Goal: Register for event/course

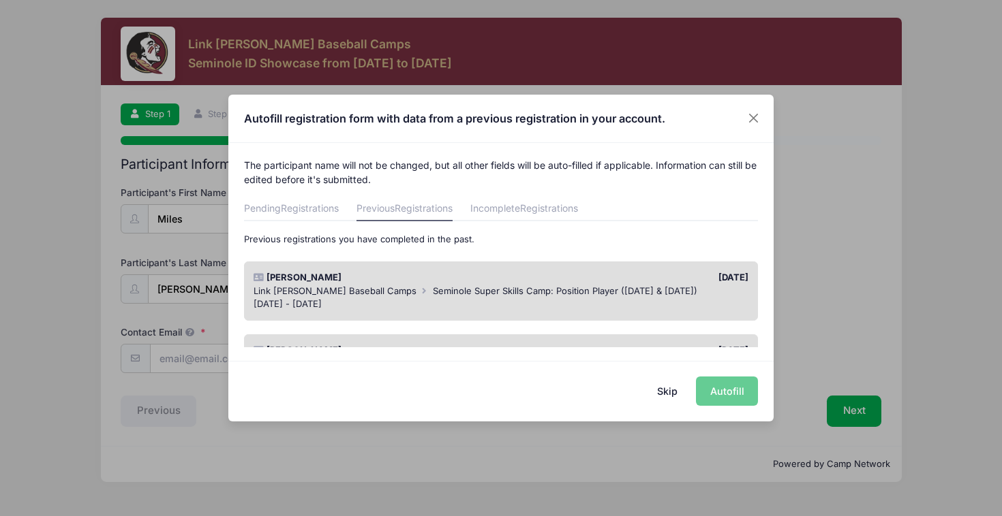
click at [735, 385] on div "Skip Autofill" at bounding box center [500, 391] width 545 height 61
click at [653, 392] on button "Skip" at bounding box center [667, 391] width 48 height 29
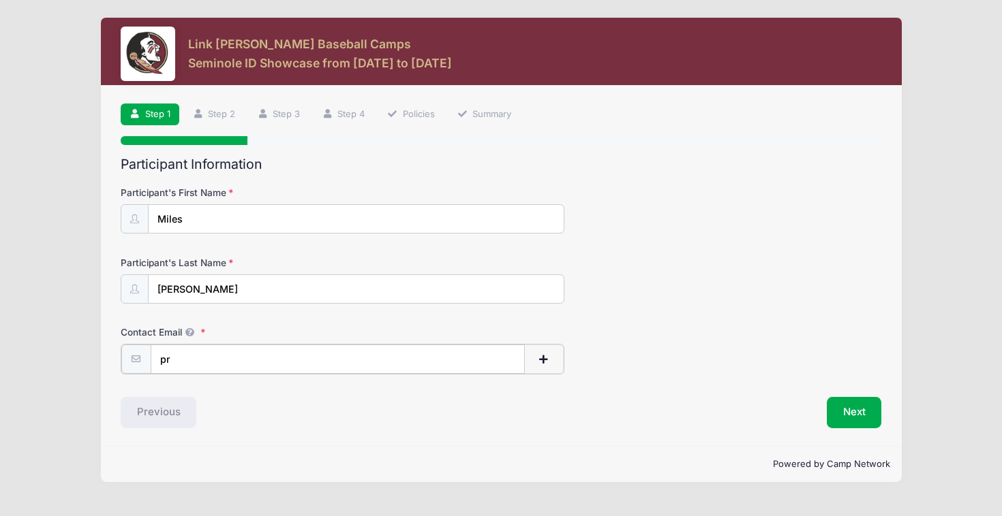
type input "p"
type input "i"
type input "[EMAIL_ADDRESS][DOMAIN_NAME]"
click at [856, 403] on button "Next" at bounding box center [853, 411] width 55 height 31
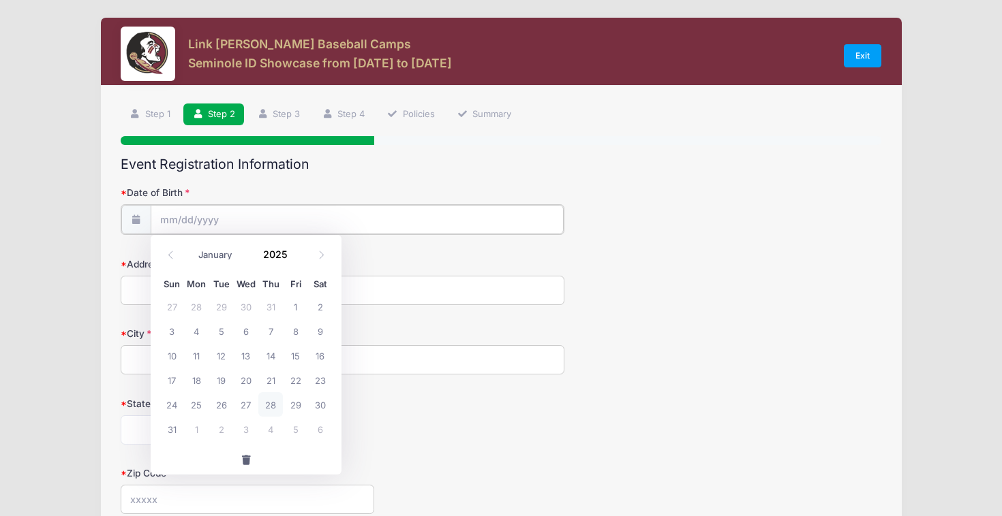
click at [401, 215] on input "Date of Birth" at bounding box center [357, 219] width 413 height 29
click at [337, 220] on input "Date of Birth" at bounding box center [357, 219] width 413 height 29
click at [223, 226] on input "Date of Birth" at bounding box center [357, 219] width 413 height 29
click at [173, 252] on icon at bounding box center [170, 255] width 9 height 9
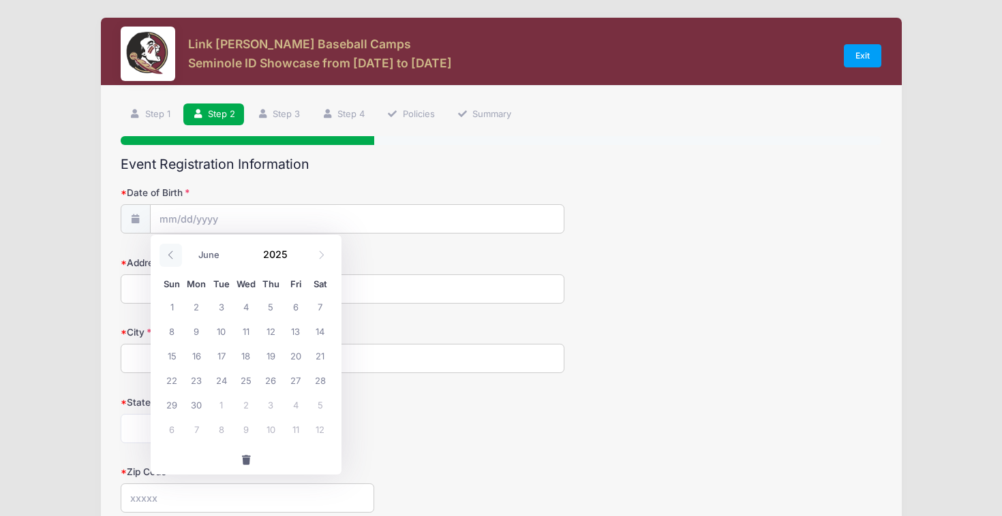
click at [173, 252] on icon at bounding box center [170, 255] width 9 height 9
select select "4"
click at [294, 260] on span at bounding box center [296, 259] width 10 height 10
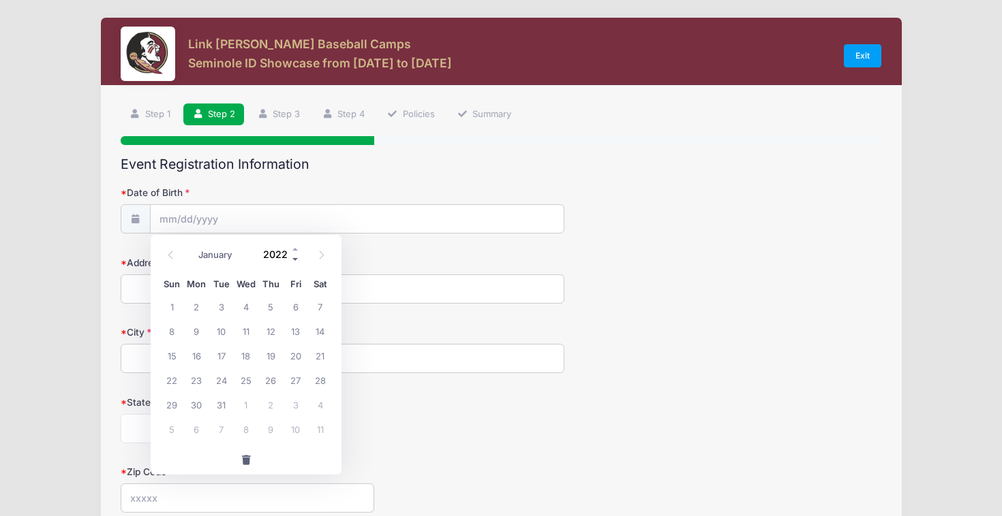
click at [294, 260] on span at bounding box center [296, 259] width 10 height 10
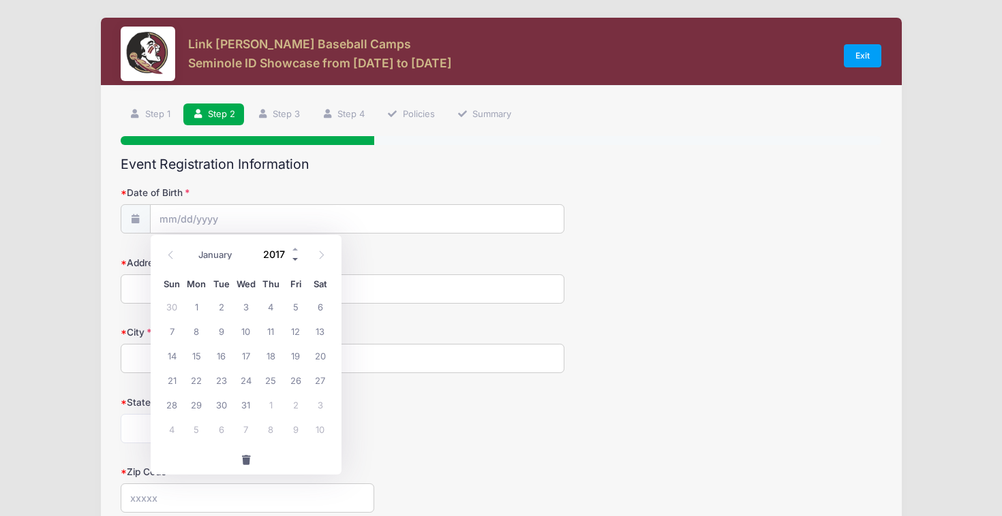
click at [294, 260] on span at bounding box center [296, 259] width 10 height 10
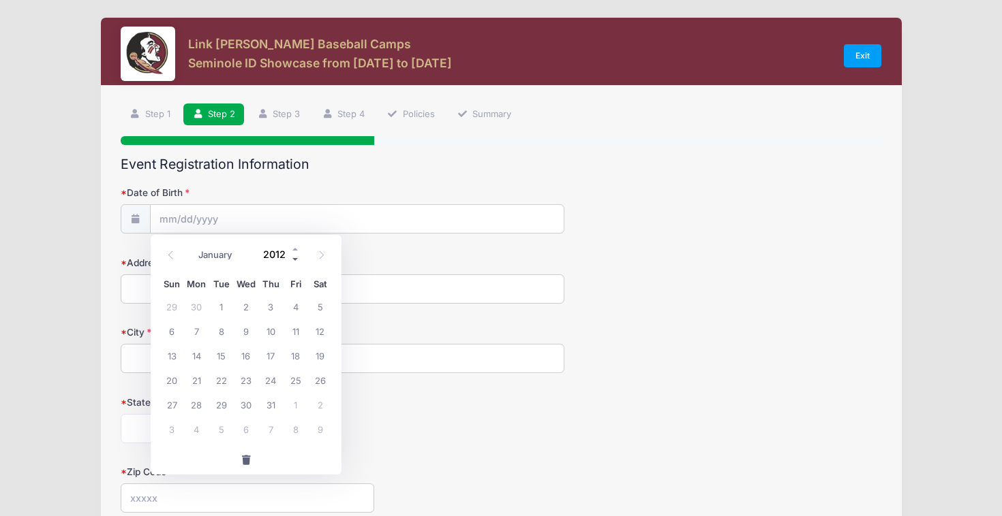
click at [294, 260] on span at bounding box center [296, 259] width 10 height 10
type input "2009"
click at [320, 255] on icon at bounding box center [321, 255] width 9 height 9
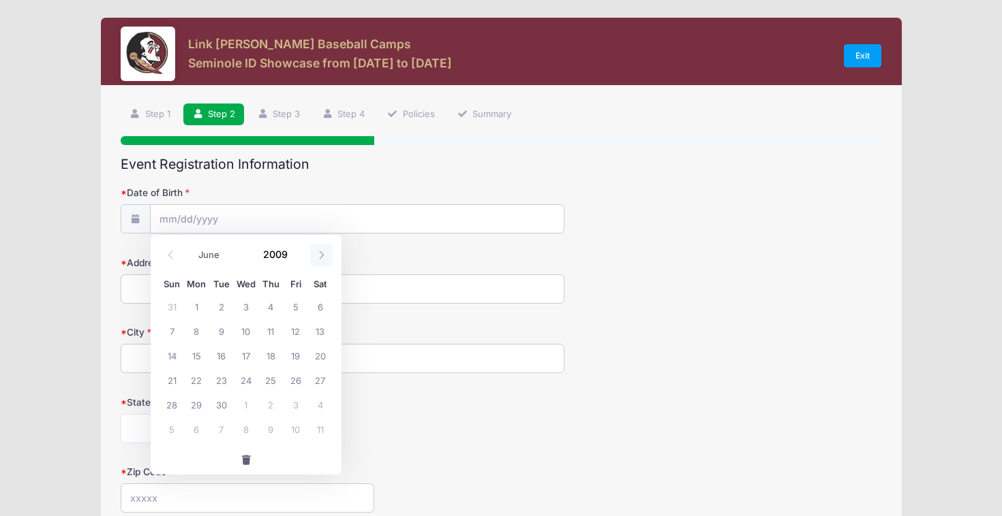
click at [320, 255] on icon at bounding box center [321, 255] width 9 height 9
select select "6"
click at [226, 329] on span "7" at bounding box center [221, 331] width 25 height 25
type input "[DATE]"
type input "[STREET_ADDRESS][PERSON_NAME]"
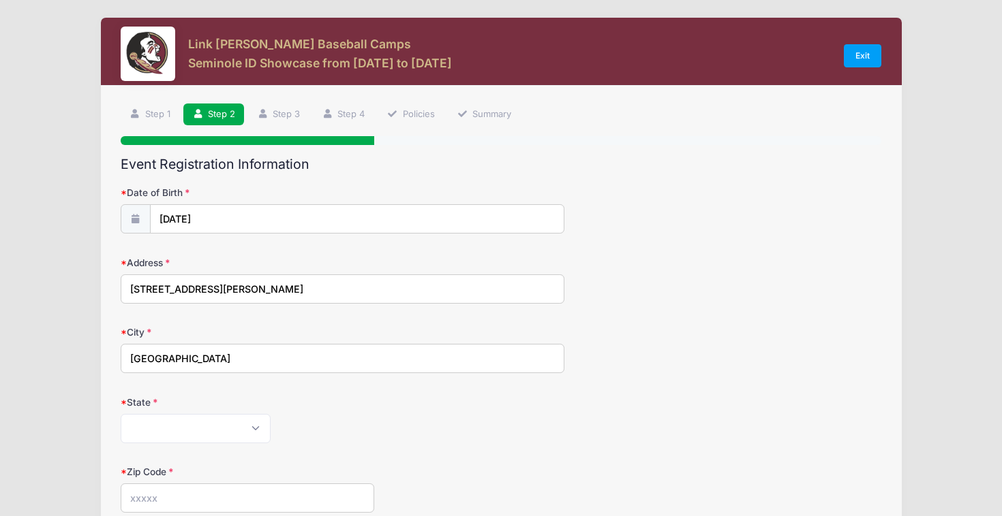
type input "[GEOGRAPHIC_DATA]"
click at [347, 435] on div "[US_STATE] [US_STATE] [US_STATE] [US_STATE] [US_STATE] Armed Forces Africa Arme…" at bounding box center [343, 428] width 444 height 29
select select "FL"
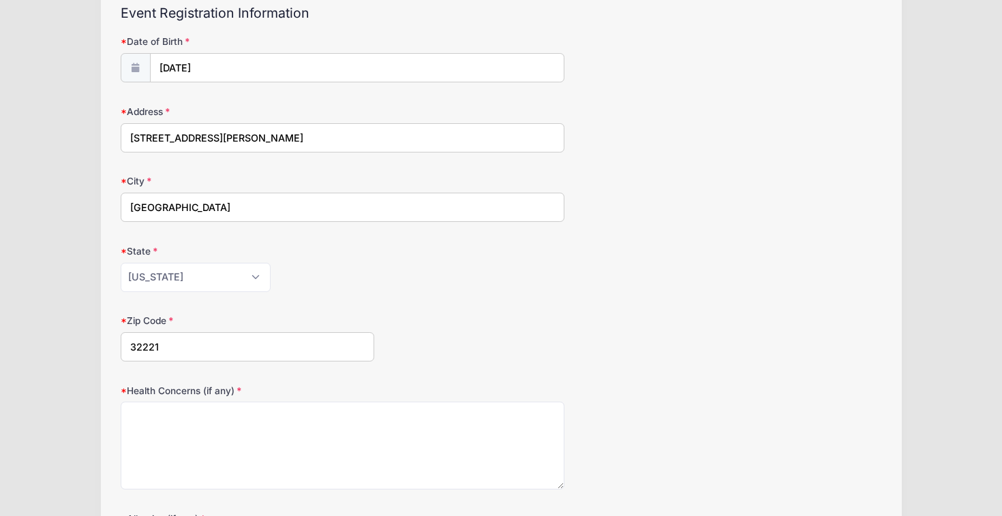
scroll to position [157, 0]
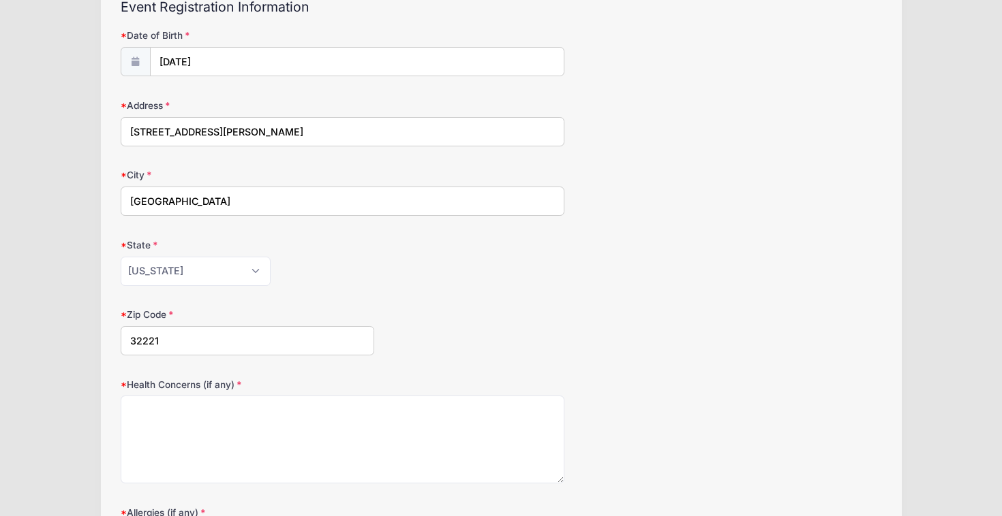
type input "32221"
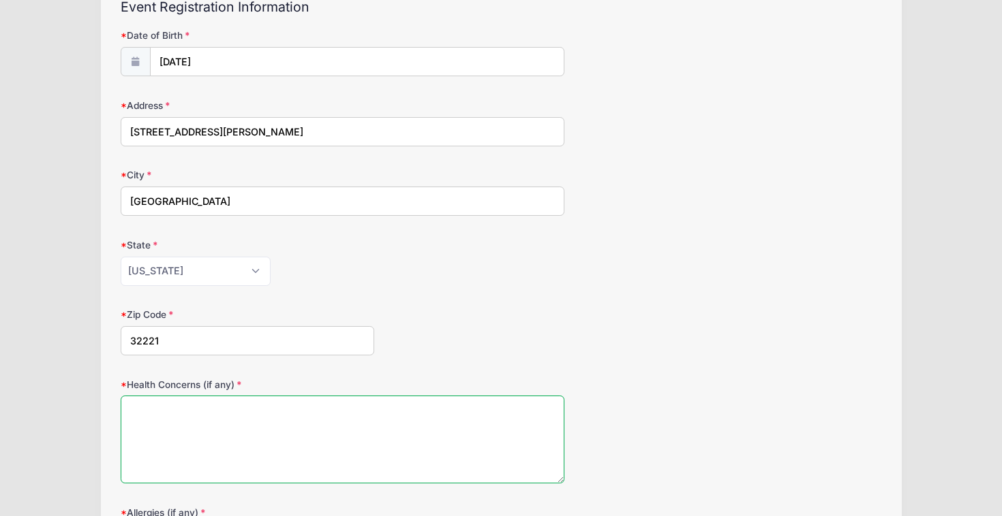
click at [420, 404] on textarea "Health Concerns (if any)" at bounding box center [343, 440] width 444 height 88
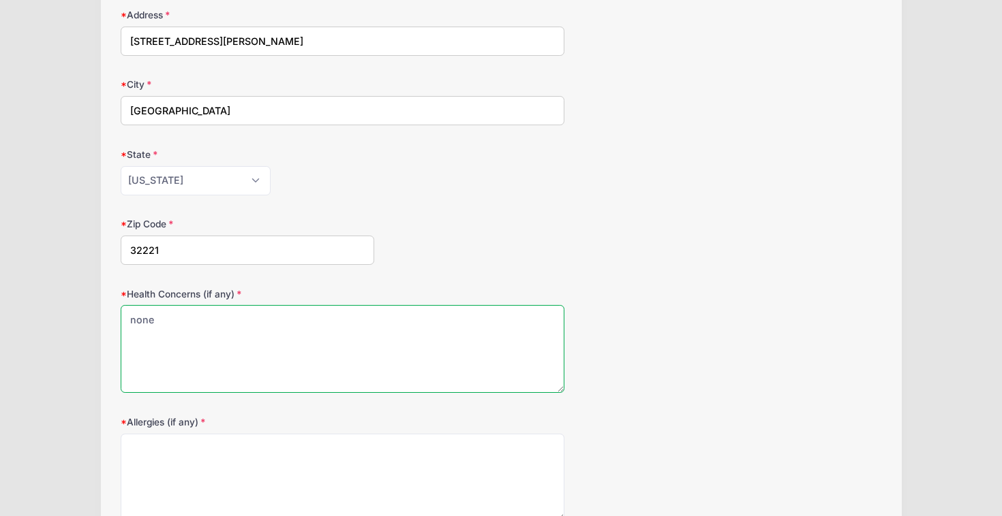
scroll to position [317, 0]
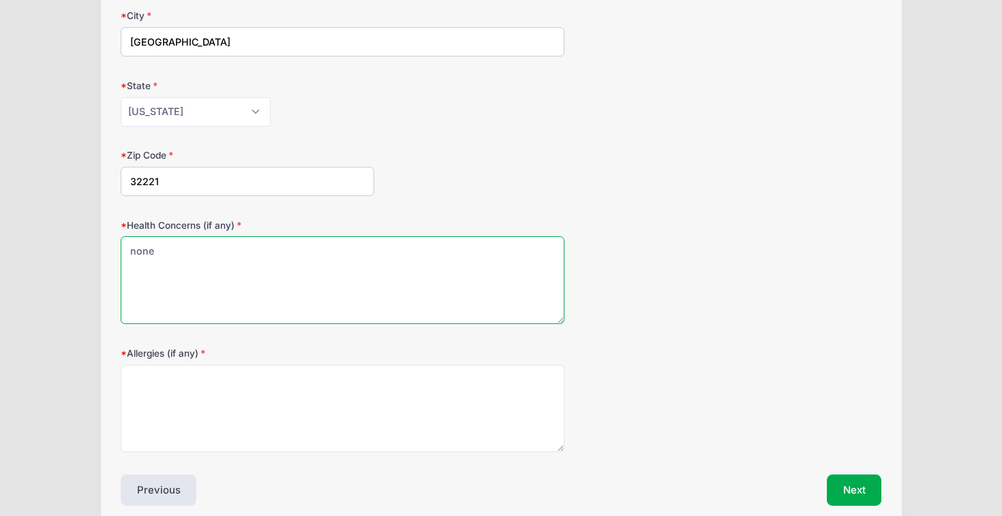
type textarea "none"
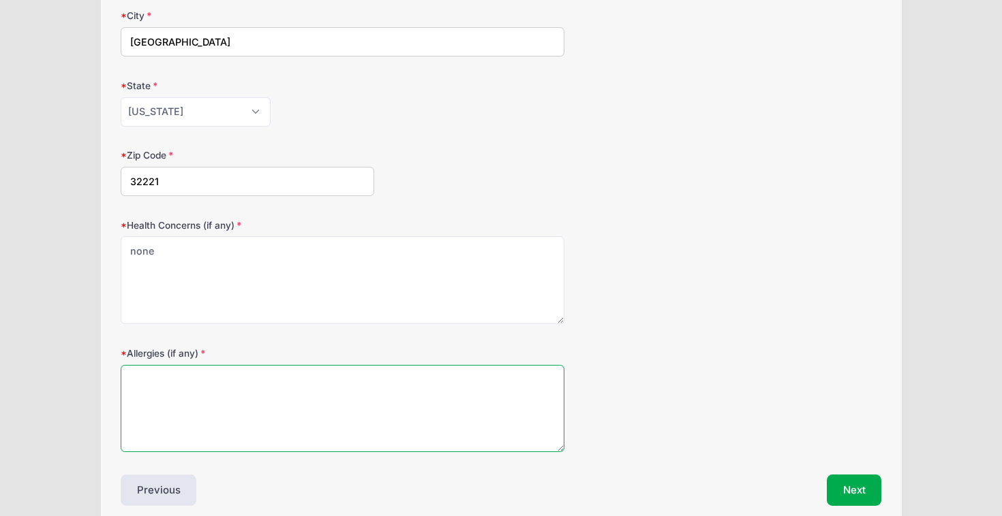
click at [422, 392] on textarea "Allergies (if any)" at bounding box center [343, 409] width 444 height 88
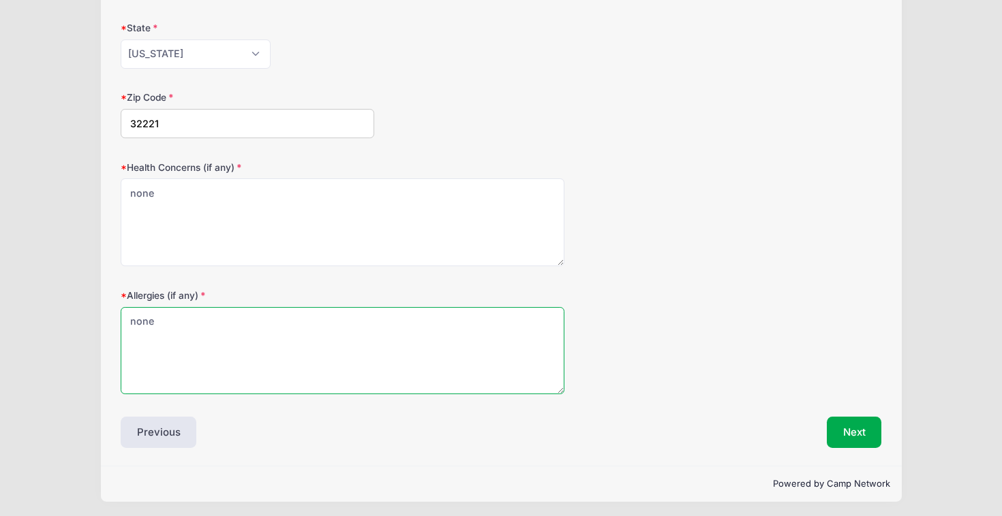
scroll to position [374, 0]
type textarea "none"
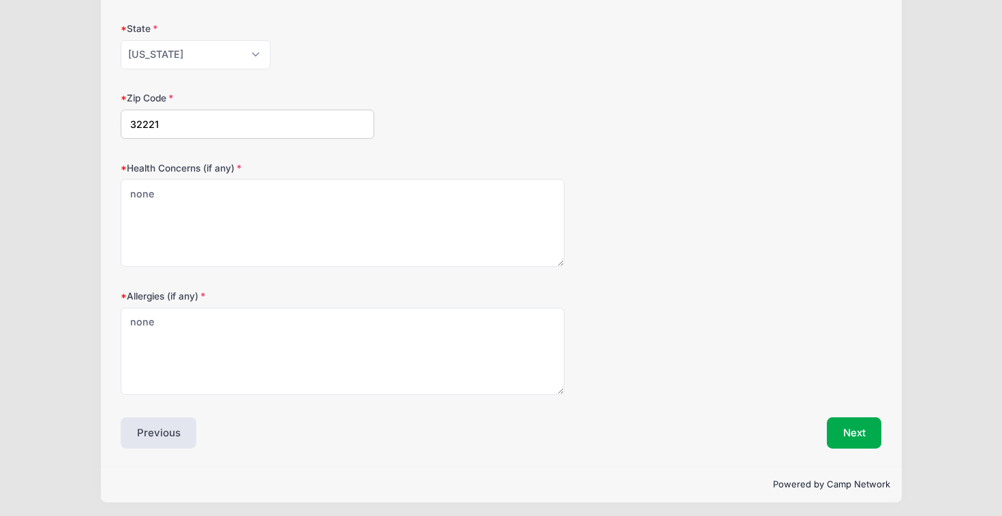
drag, startPoint x: 856, startPoint y: 428, endPoint x: 856, endPoint y: 420, distance: 7.5
click at [856, 428] on button "Next" at bounding box center [853, 433] width 55 height 31
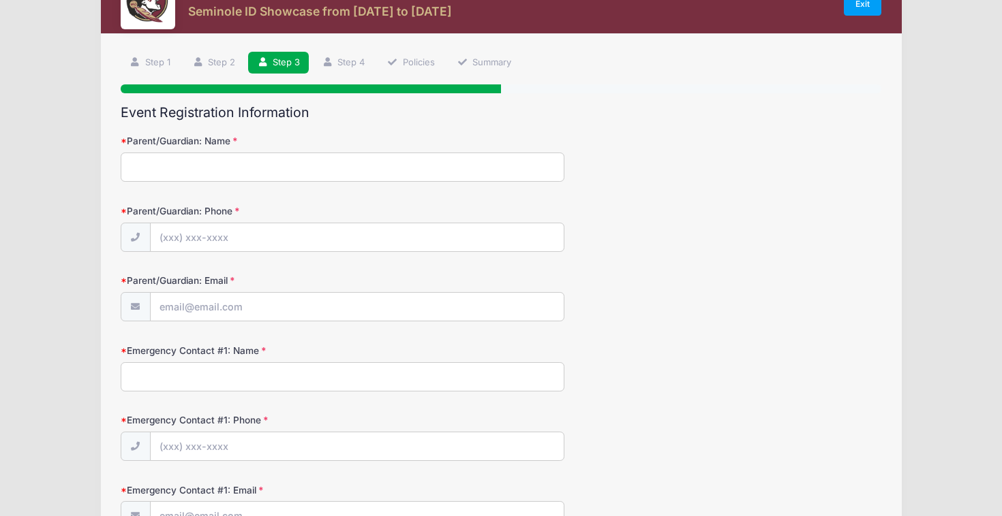
scroll to position [0, 0]
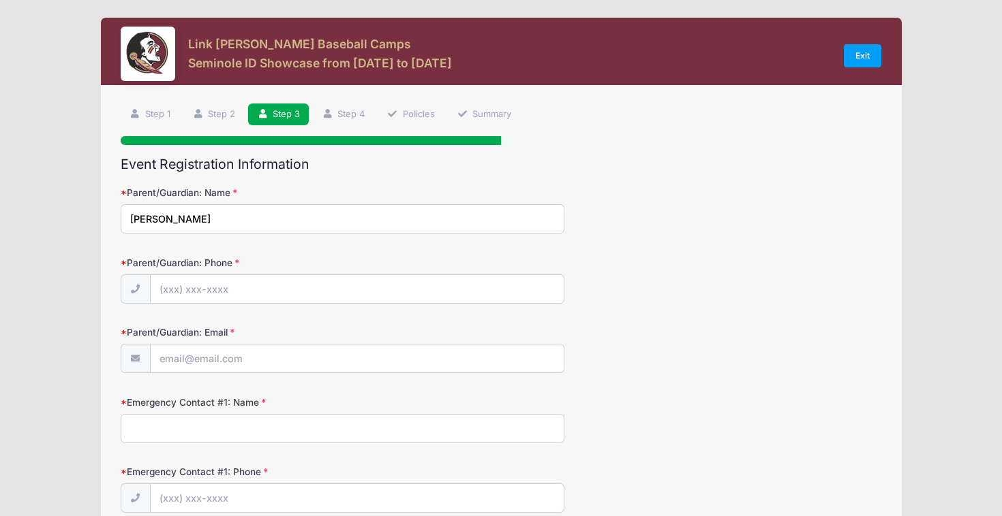
type input "[PERSON_NAME]"
type input "(9"
type input "[PHONE_NUMBER]"
type input "O"
type input "[EMAIL_ADDRESS][DOMAIN_NAME]"
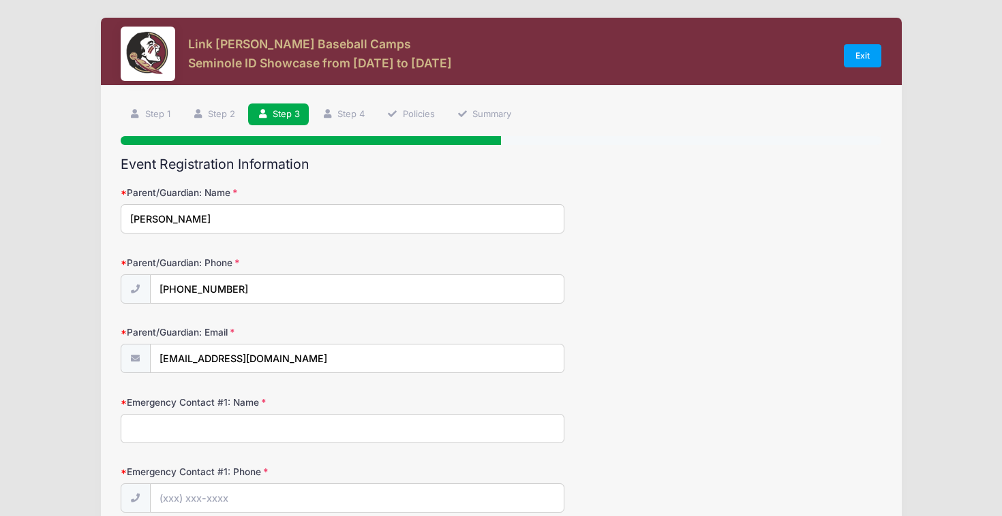
click at [576, 341] on div "Parent/Guardian: Email [EMAIL_ADDRESS][DOMAIN_NAME]" at bounding box center [501, 350] width 761 height 48
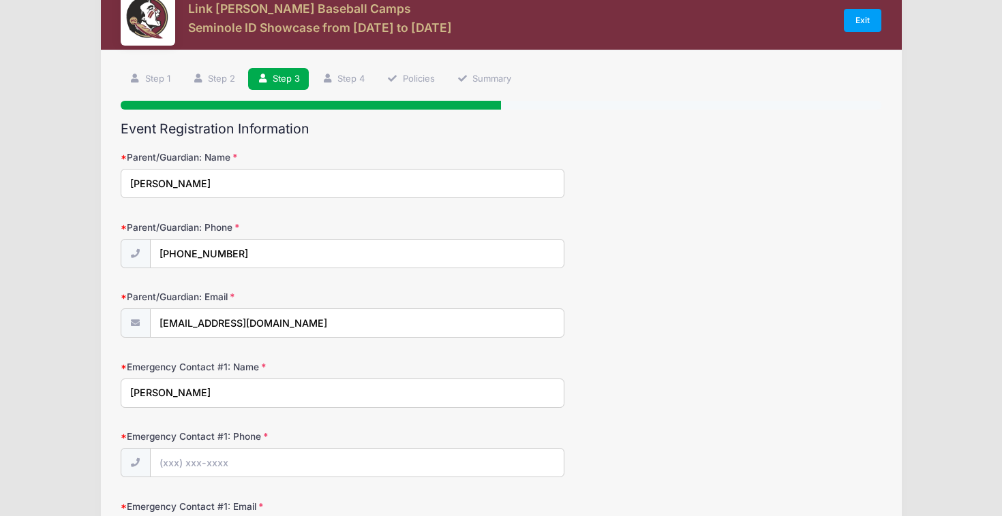
type input "[PERSON_NAME]"
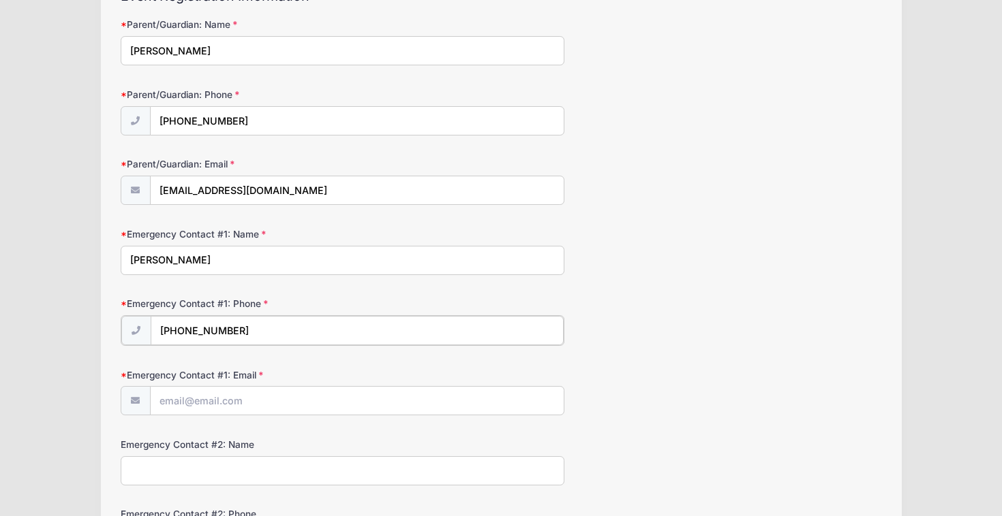
scroll to position [216, 0]
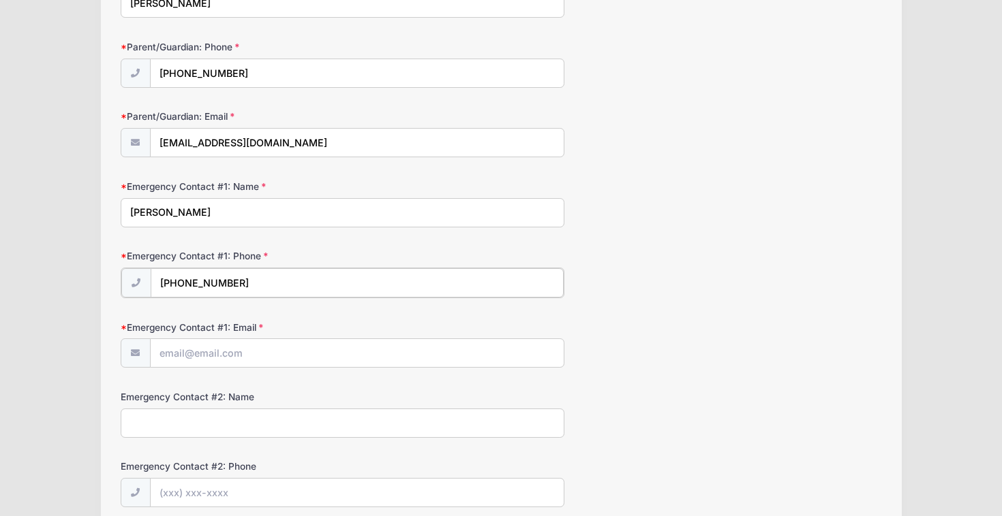
type input "[PHONE_NUMBER]"
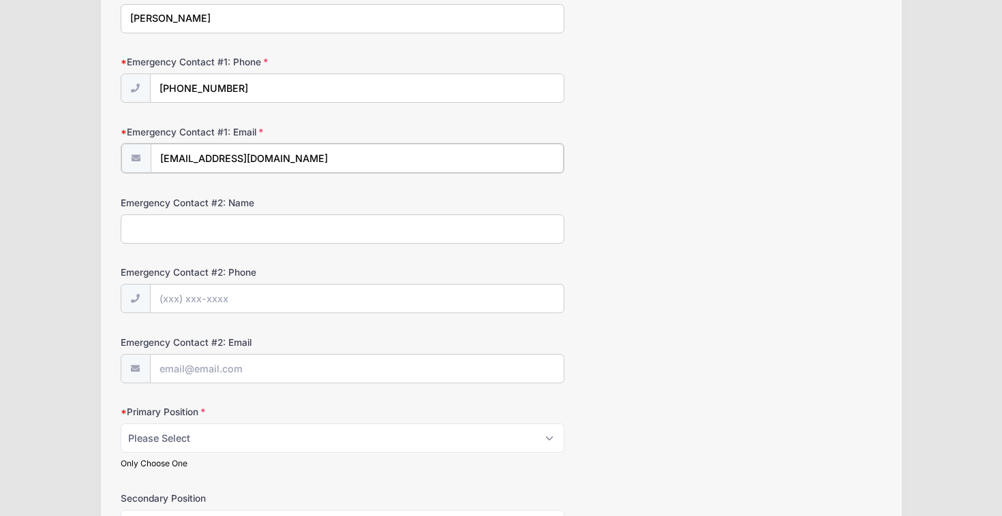
scroll to position [445, 0]
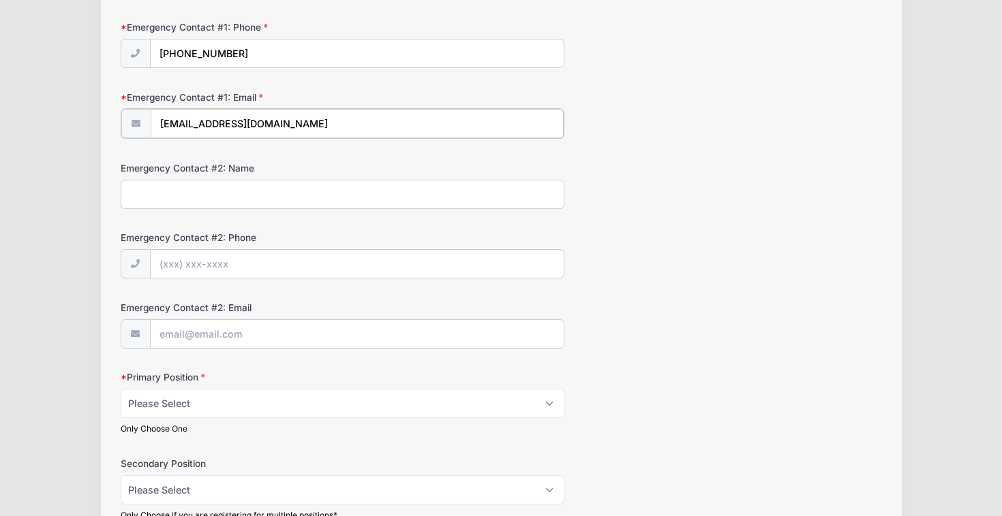
type input "[EMAIL_ADDRESS][DOMAIN_NAME]"
select select "SS"
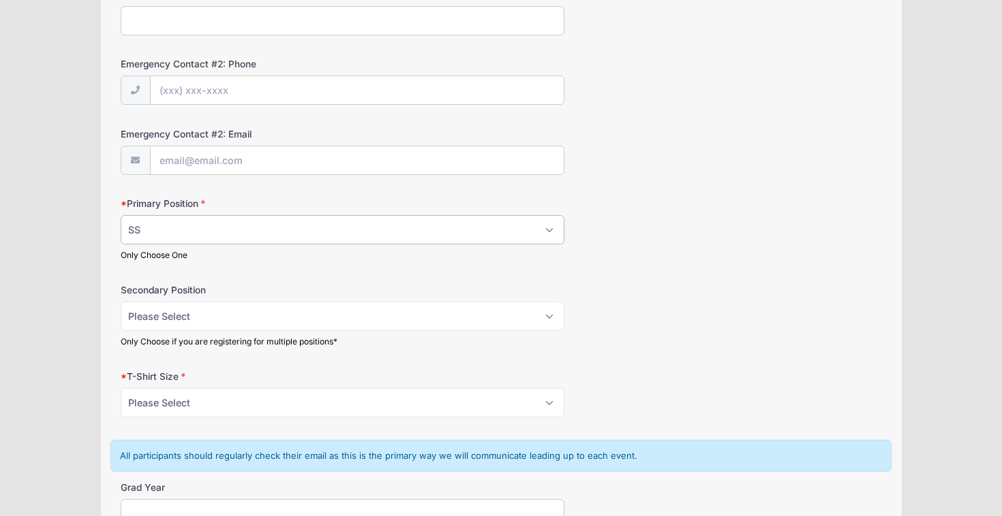
scroll to position [619, 0]
select select "M"
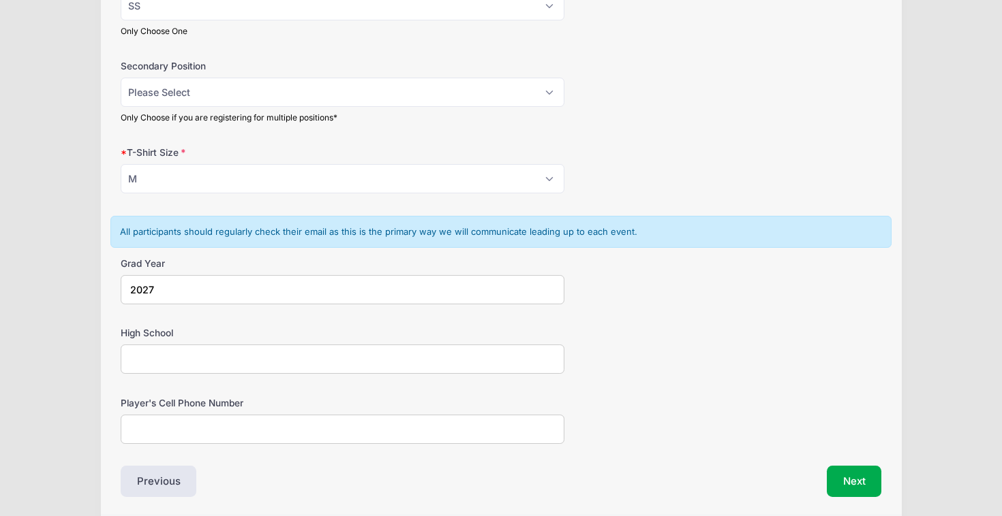
scroll to position [863, 0]
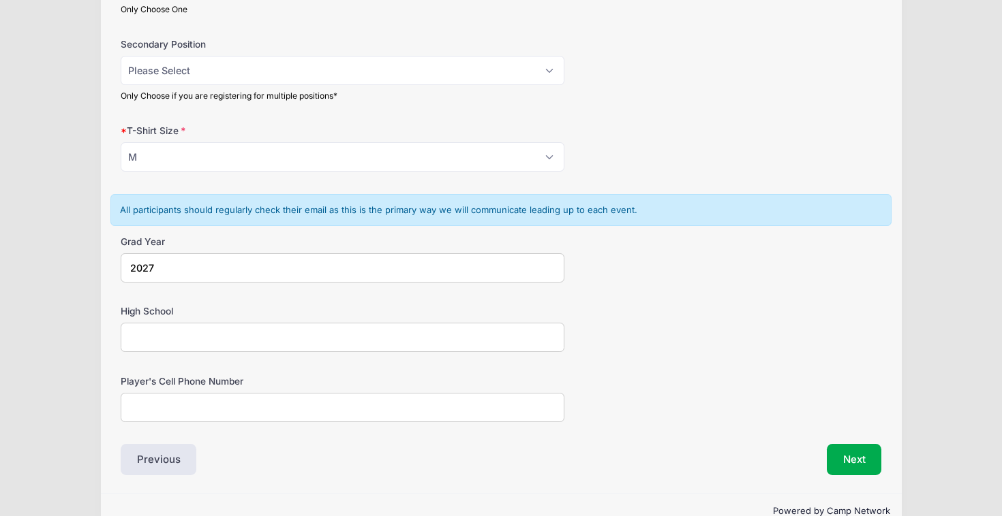
type input "2027"
click at [429, 325] on input "High School" at bounding box center [343, 337] width 444 height 29
type input "[GEOGRAPHIC_DATA][DEMOGRAPHIC_DATA]"
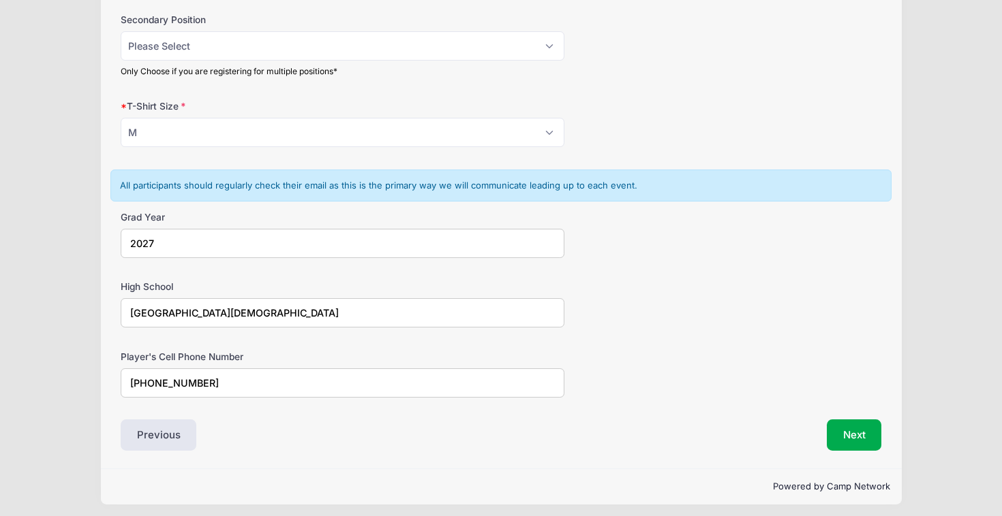
scroll to position [887, 0]
type input "[PHONE_NUMBER]"
click at [852, 422] on button "Next" at bounding box center [853, 435] width 55 height 31
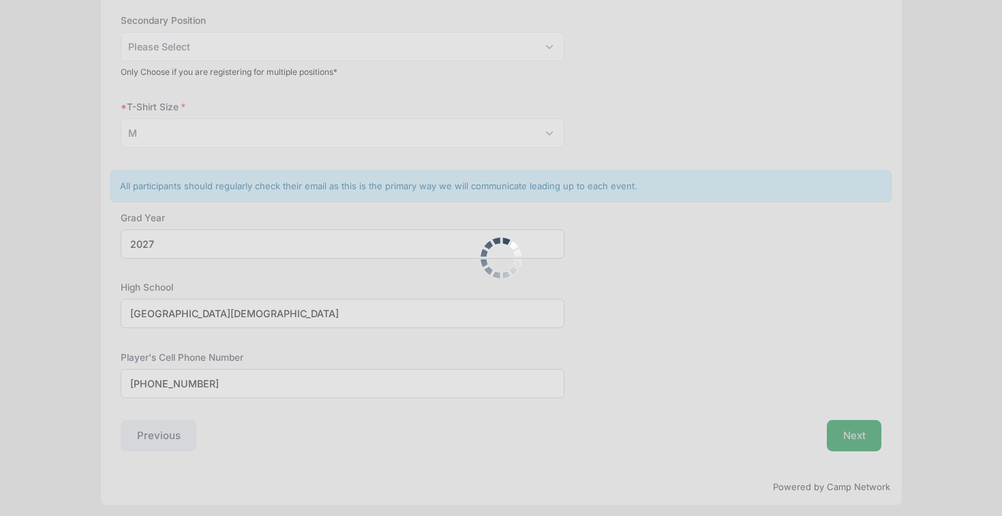
scroll to position [0, 0]
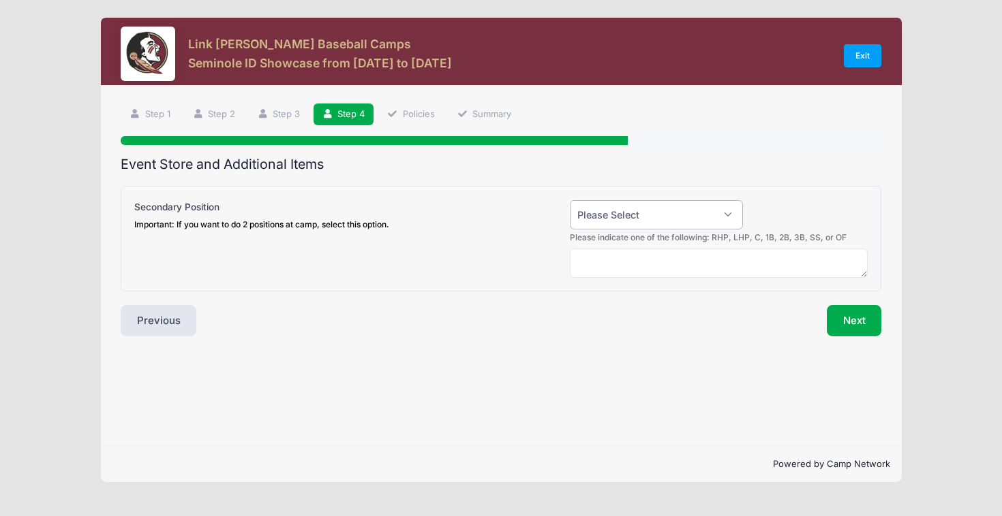
select select "0"
click at [844, 313] on button "Next" at bounding box center [853, 320] width 55 height 31
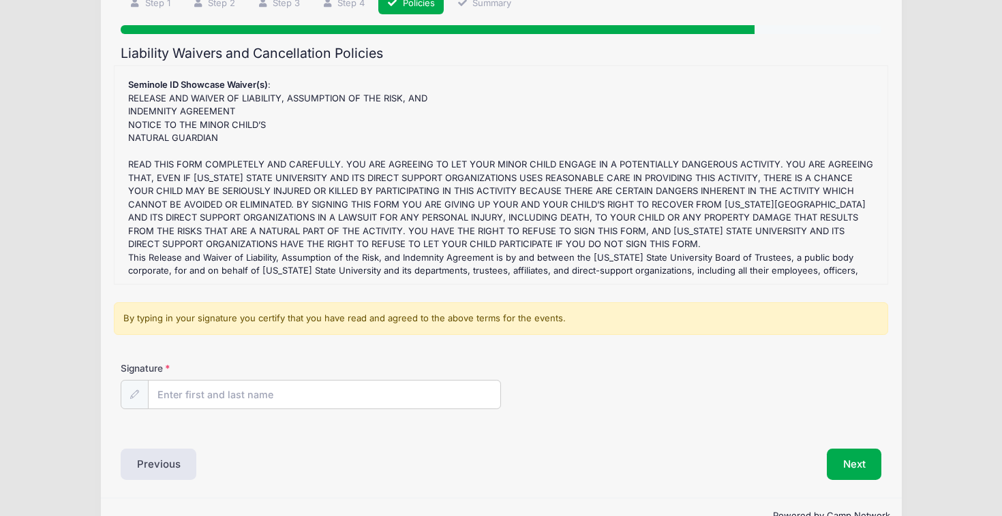
scroll to position [112, 0]
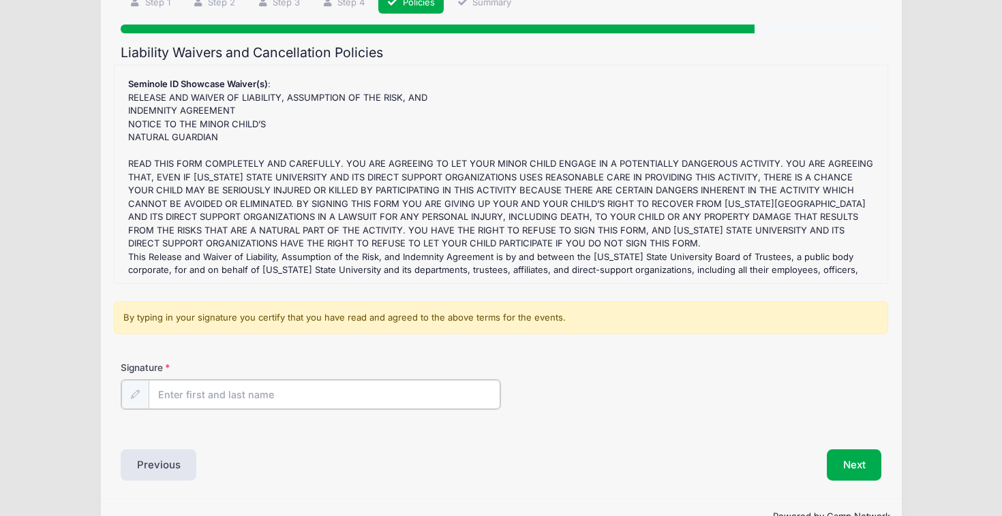
click at [448, 396] on input "Signature" at bounding box center [325, 394] width 352 height 29
type input "[PERSON_NAME]"
click at [863, 475] on button "Next" at bounding box center [853, 463] width 55 height 31
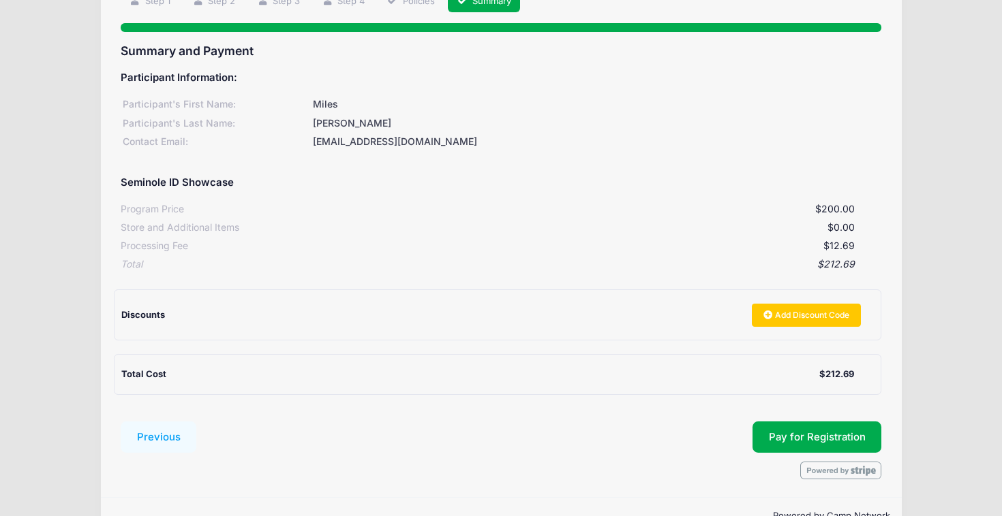
scroll to position [116, 0]
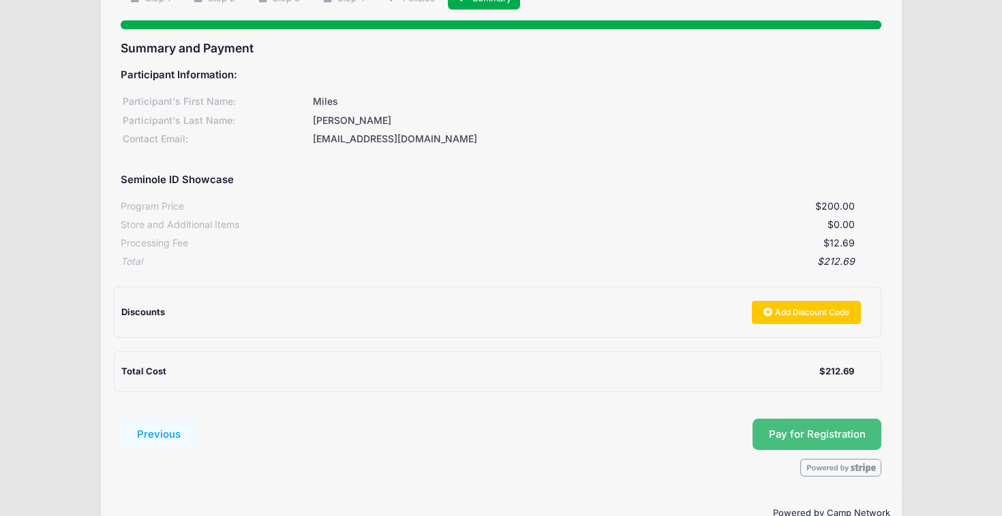
click at [861, 419] on button "Pay for Registration" at bounding box center [816, 434] width 129 height 31
